Goal: Find specific page/section: Find specific page/section

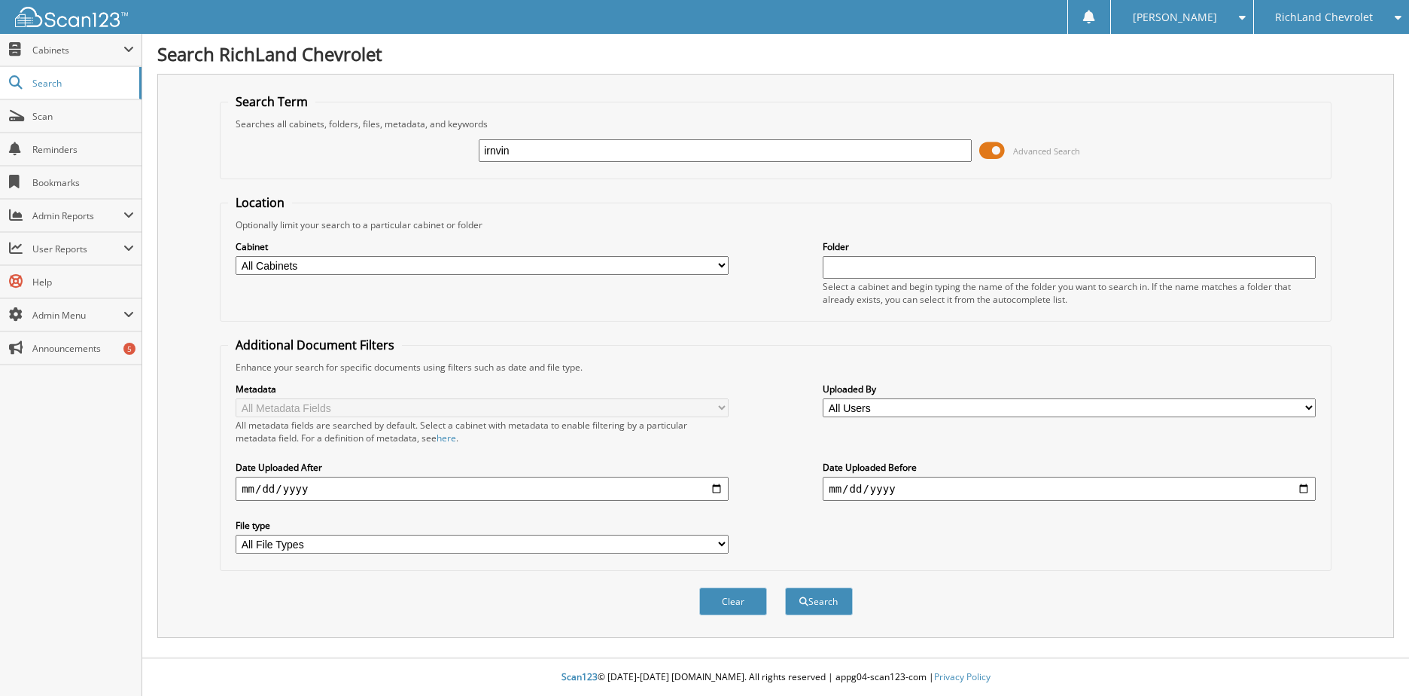
type input "irnvin"
click at [785, 587] on button "Search" at bounding box center [819, 601] width 68 height 28
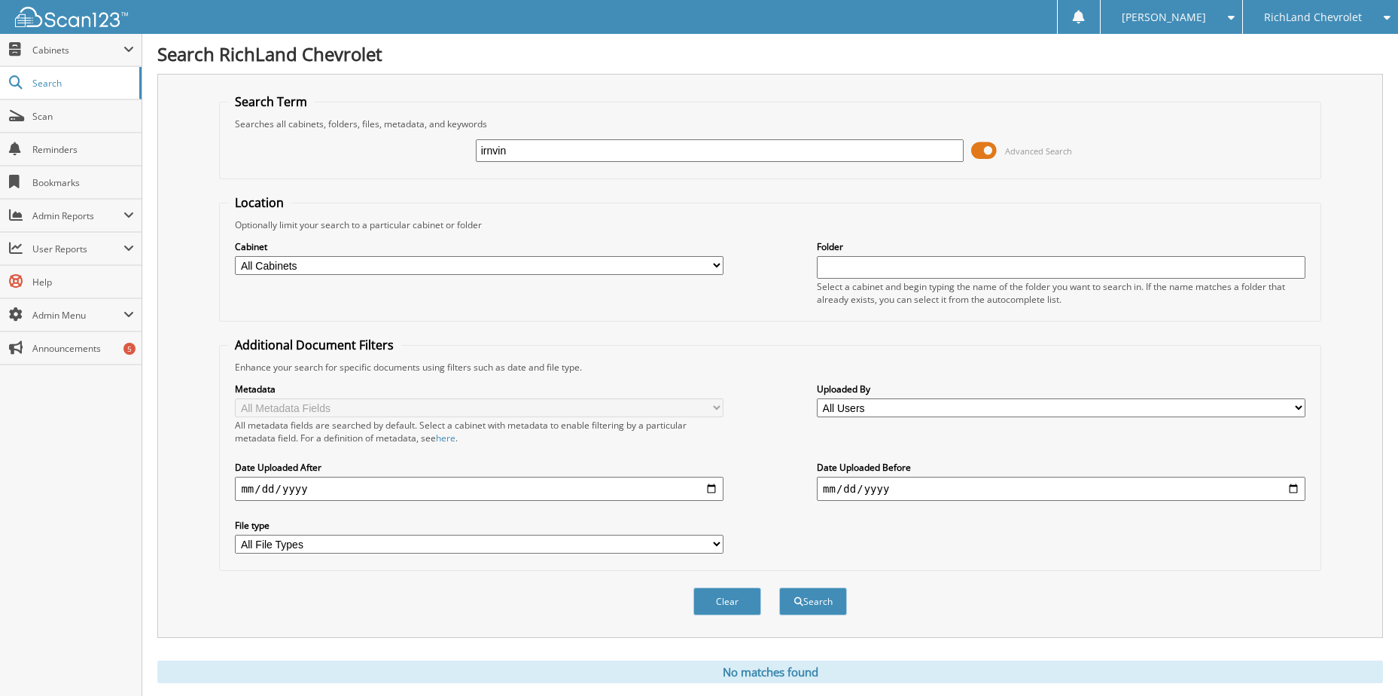
drag, startPoint x: 522, startPoint y: 157, endPoint x: 446, endPoint y: 181, distance: 79.8
click at [449, 180] on form "Search Term Searches all cabinets, folders, files, metadata, and keywords [GEOG…" at bounding box center [769, 362] width 1101 height 538
type input "[PERSON_NAME]"
click at [779, 587] on button "Search" at bounding box center [813, 601] width 68 height 28
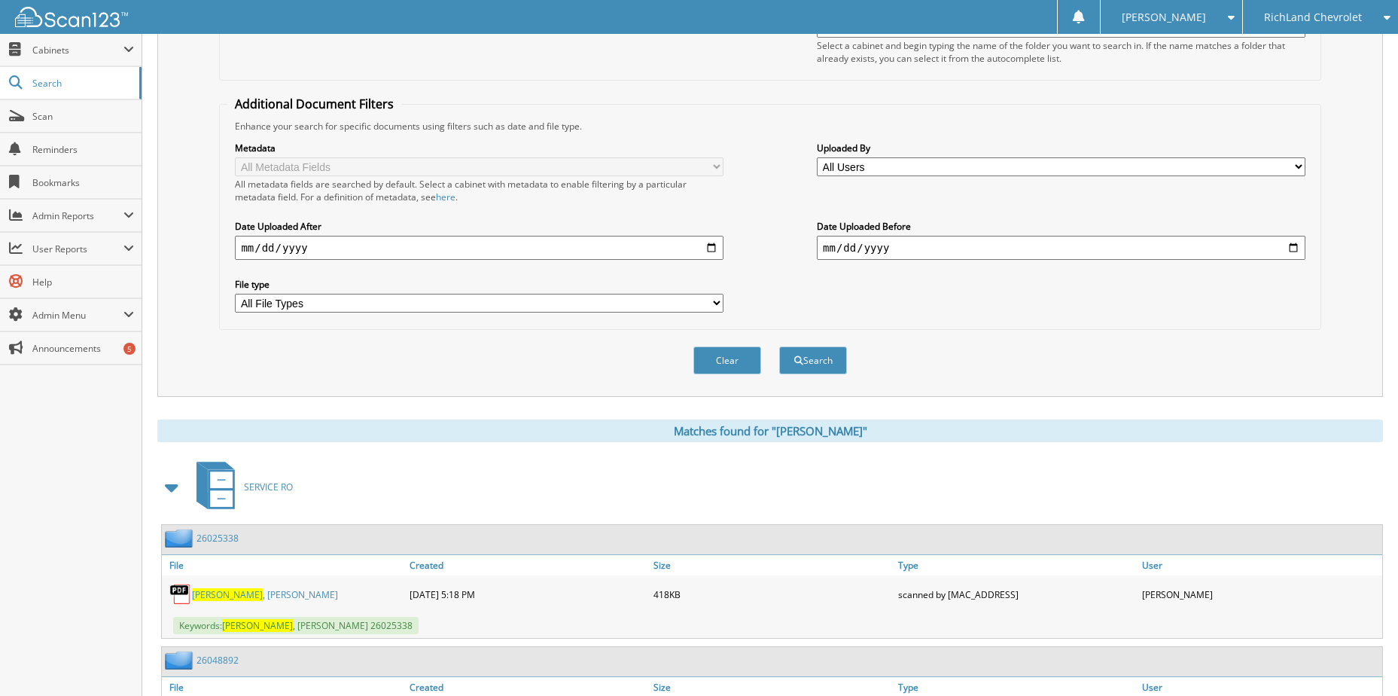
scroll to position [301, 0]
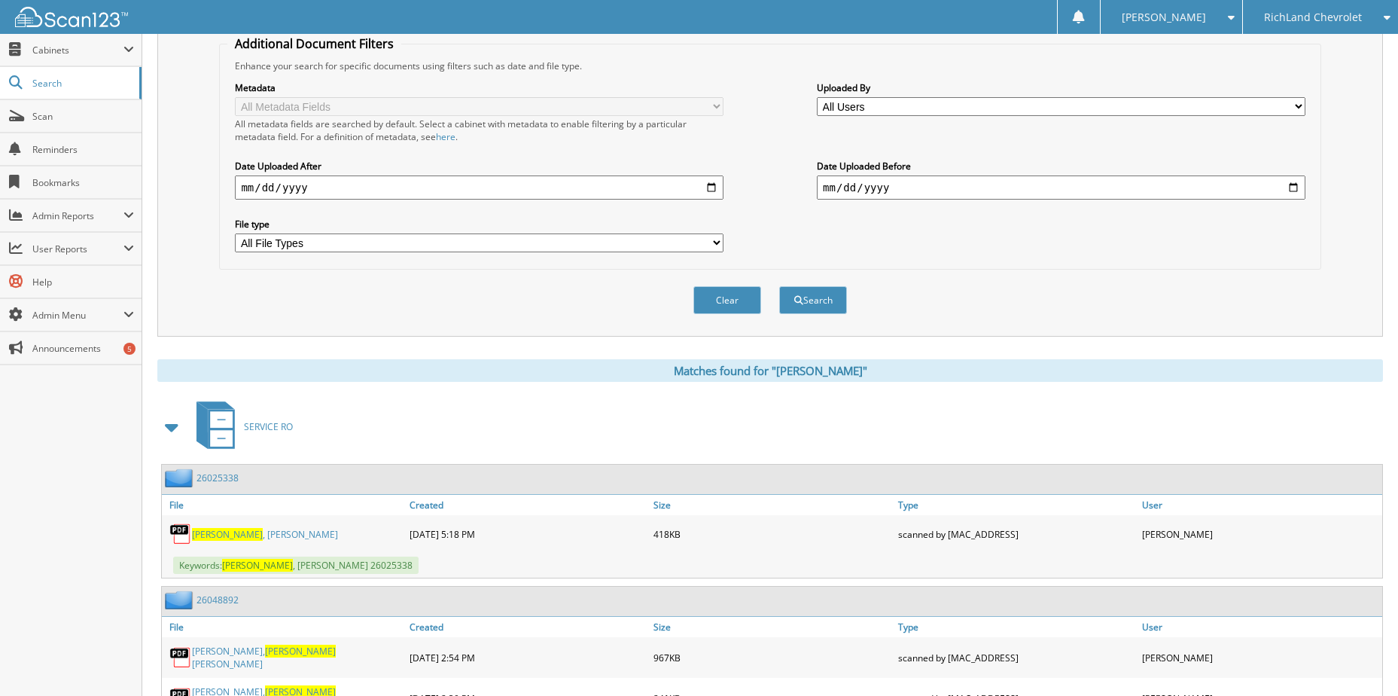
click at [166, 437] on span at bounding box center [172, 426] width 21 height 27
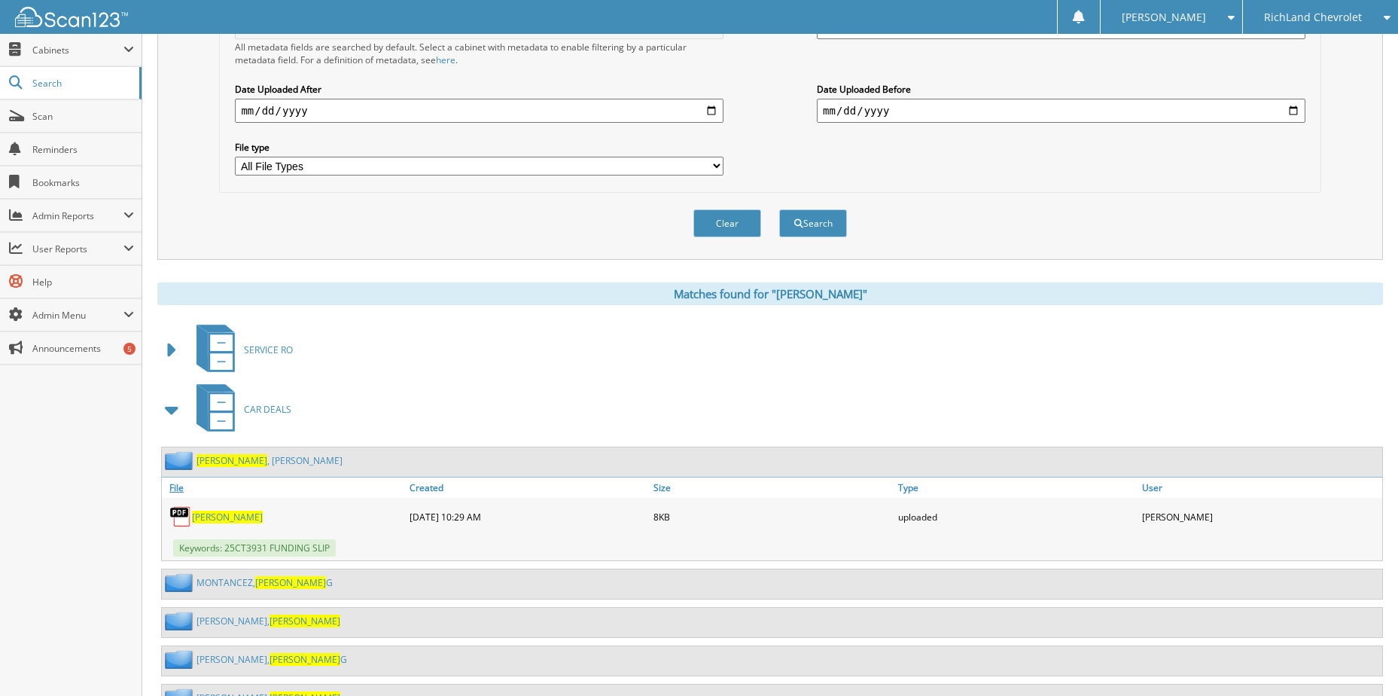
scroll to position [602, 0]
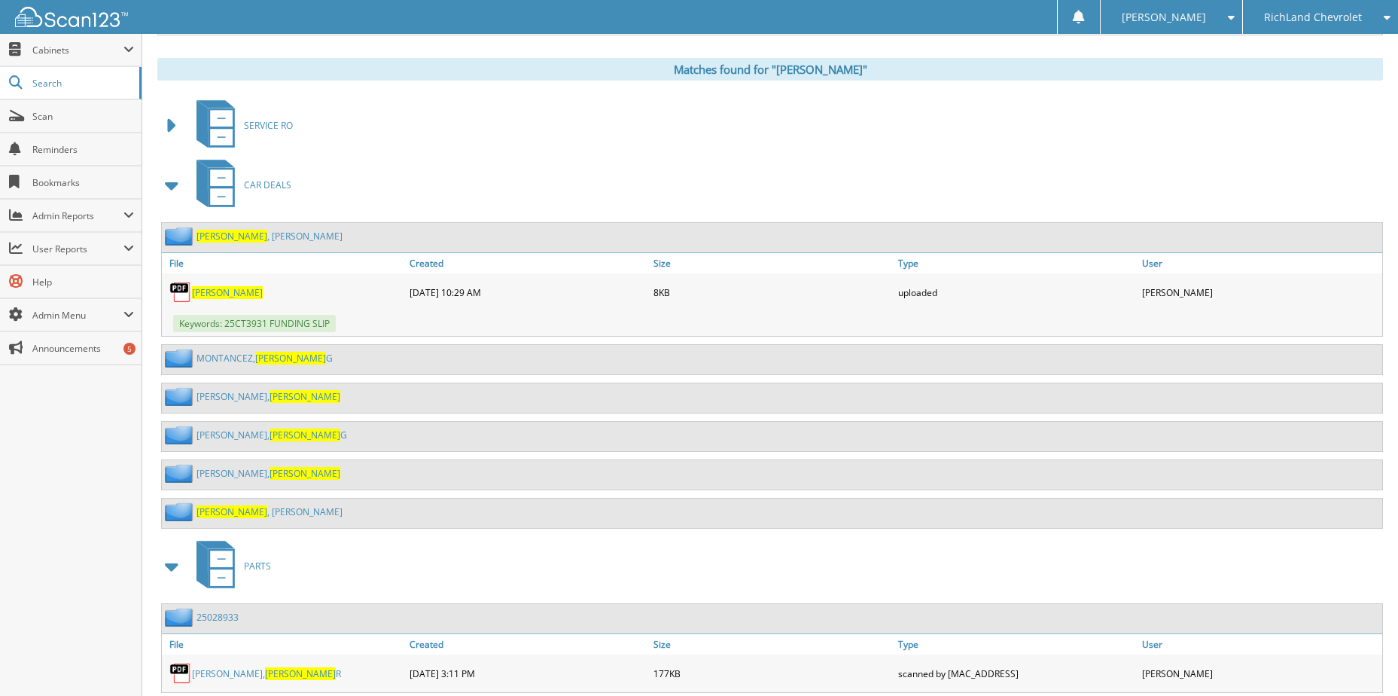
click at [228, 510] on link "[PERSON_NAME]" at bounding box center [269, 511] width 146 height 13
